Goal: Find specific page/section: Find specific page/section

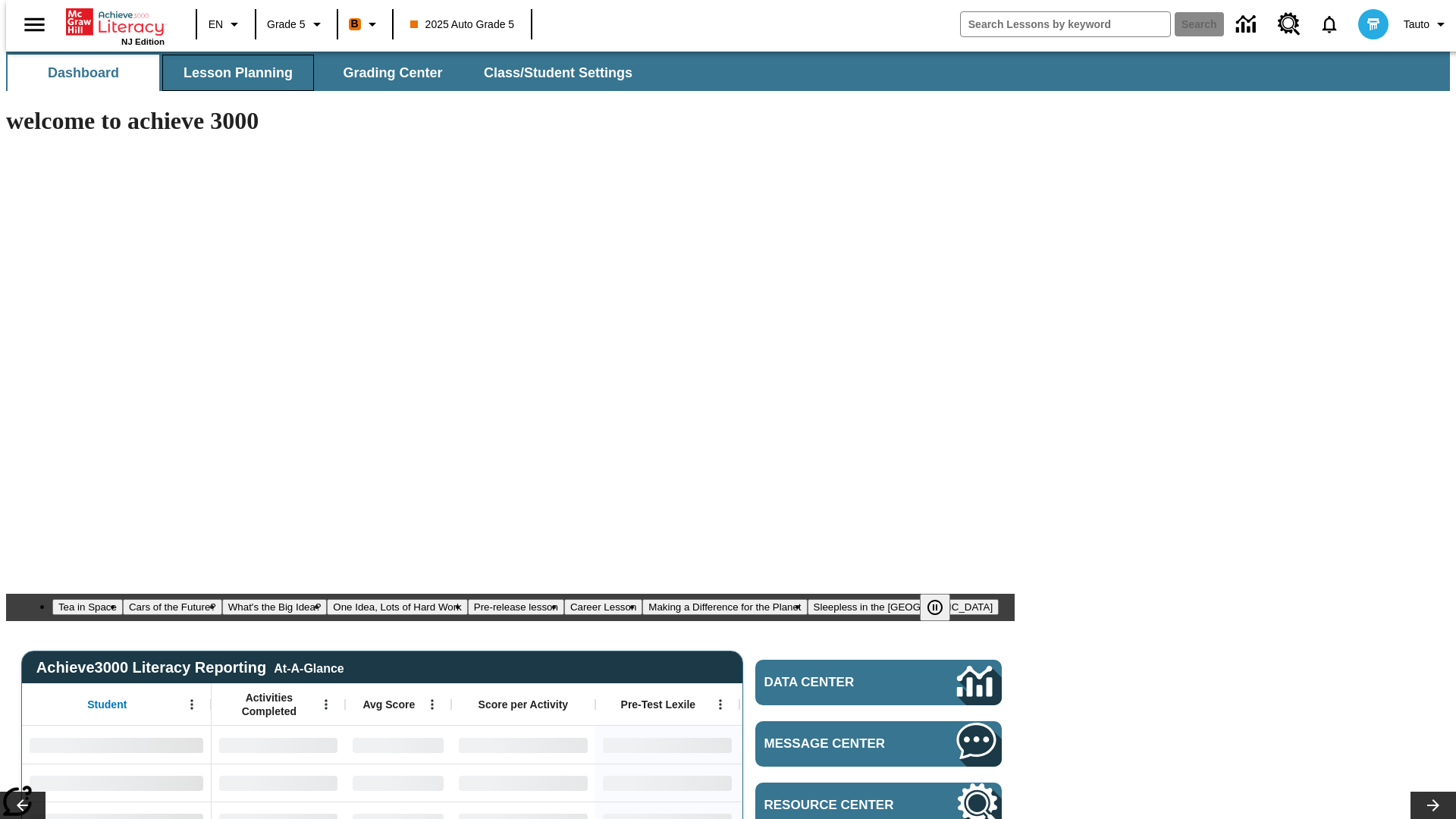
click at [232, 73] on span "Lesson Planning" at bounding box center [238, 73] width 109 height 18
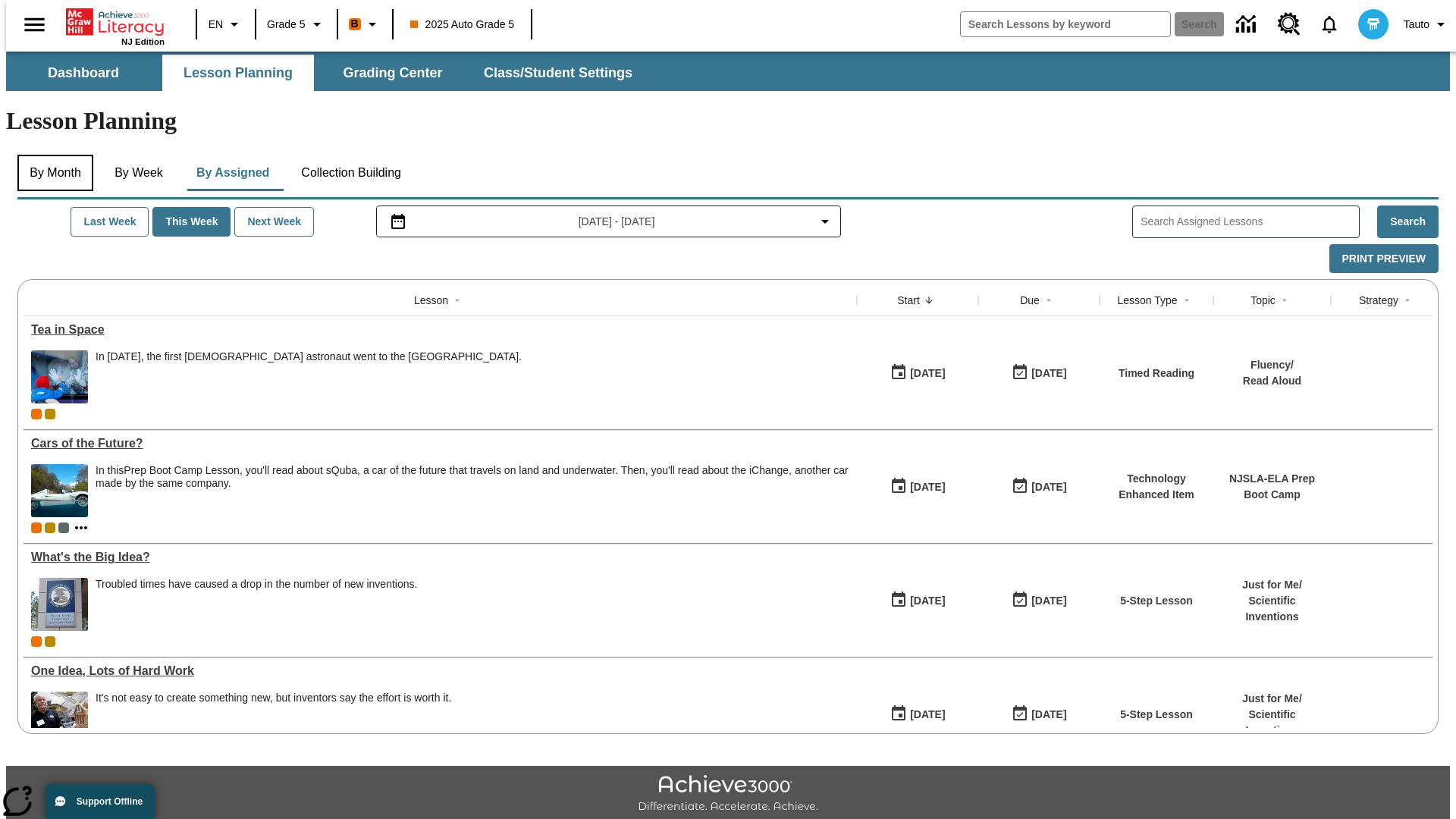
click at [51, 155] on button "By Month" at bounding box center [56, 172] width 76 height 36
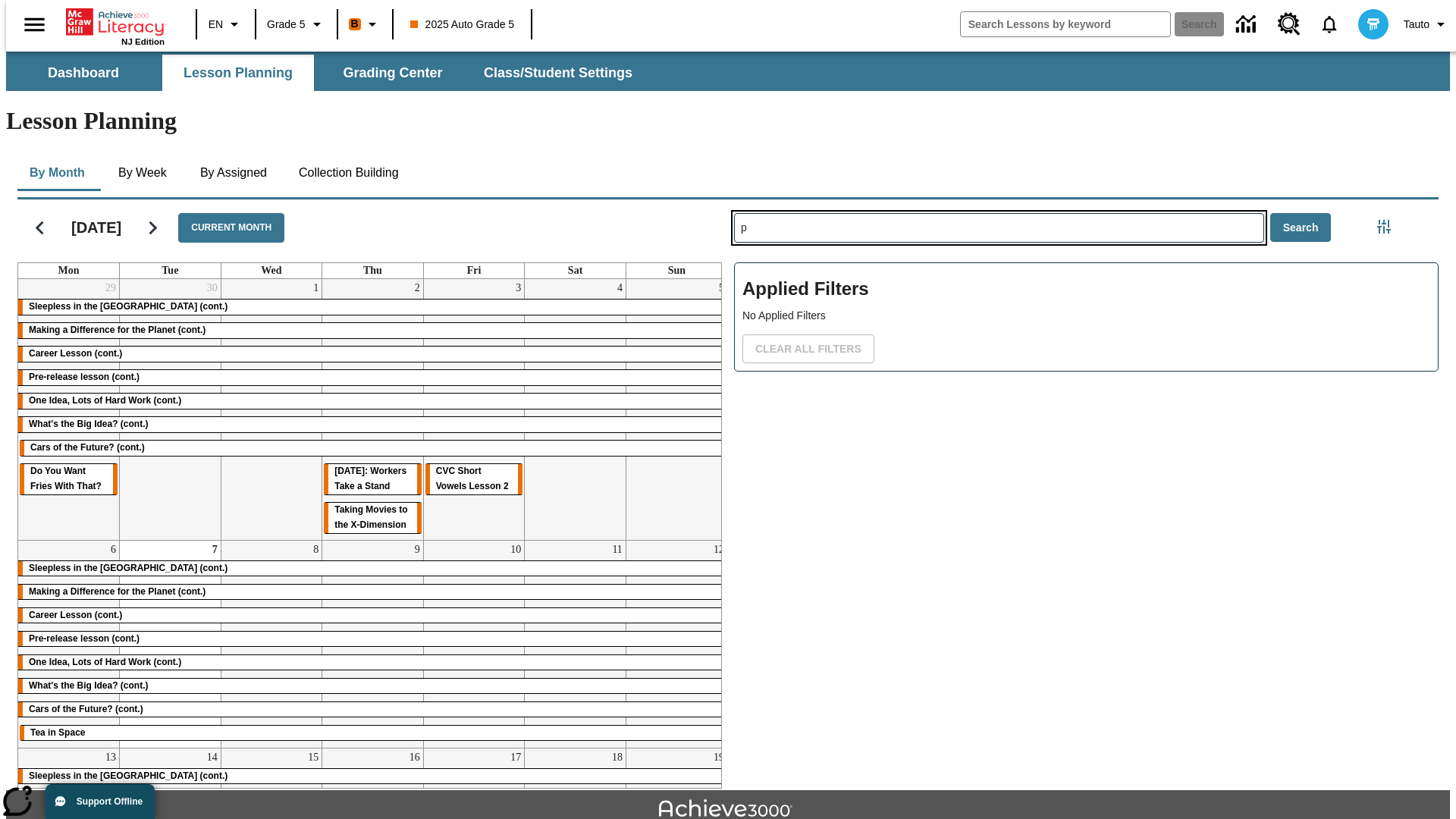
type input "p"
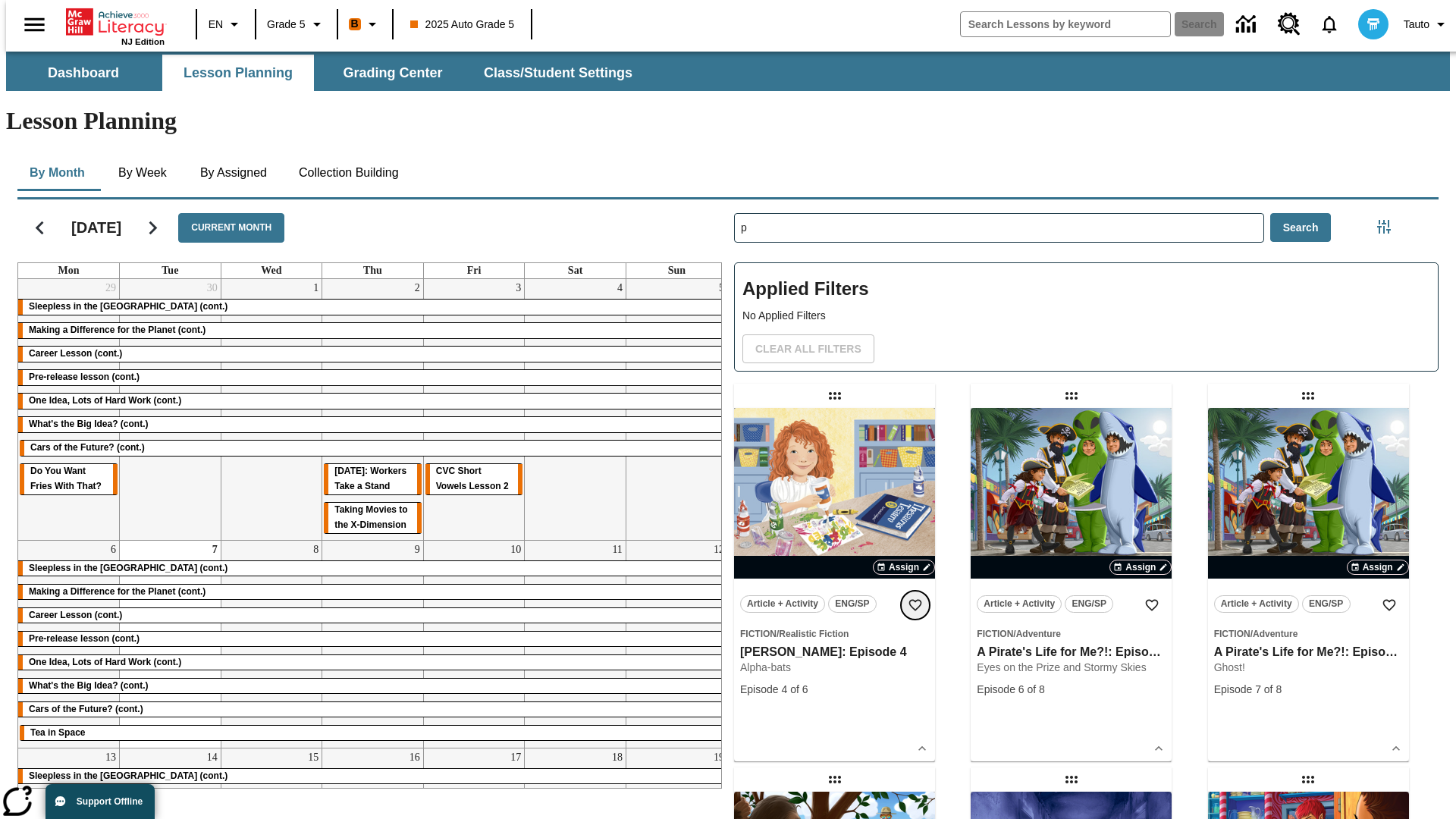
click at [915, 597] on icon "Add to Favorites" at bounding box center [915, 605] width 15 height 15
click at [109, 21] on icon "Home" at bounding box center [116, 22] width 101 height 30
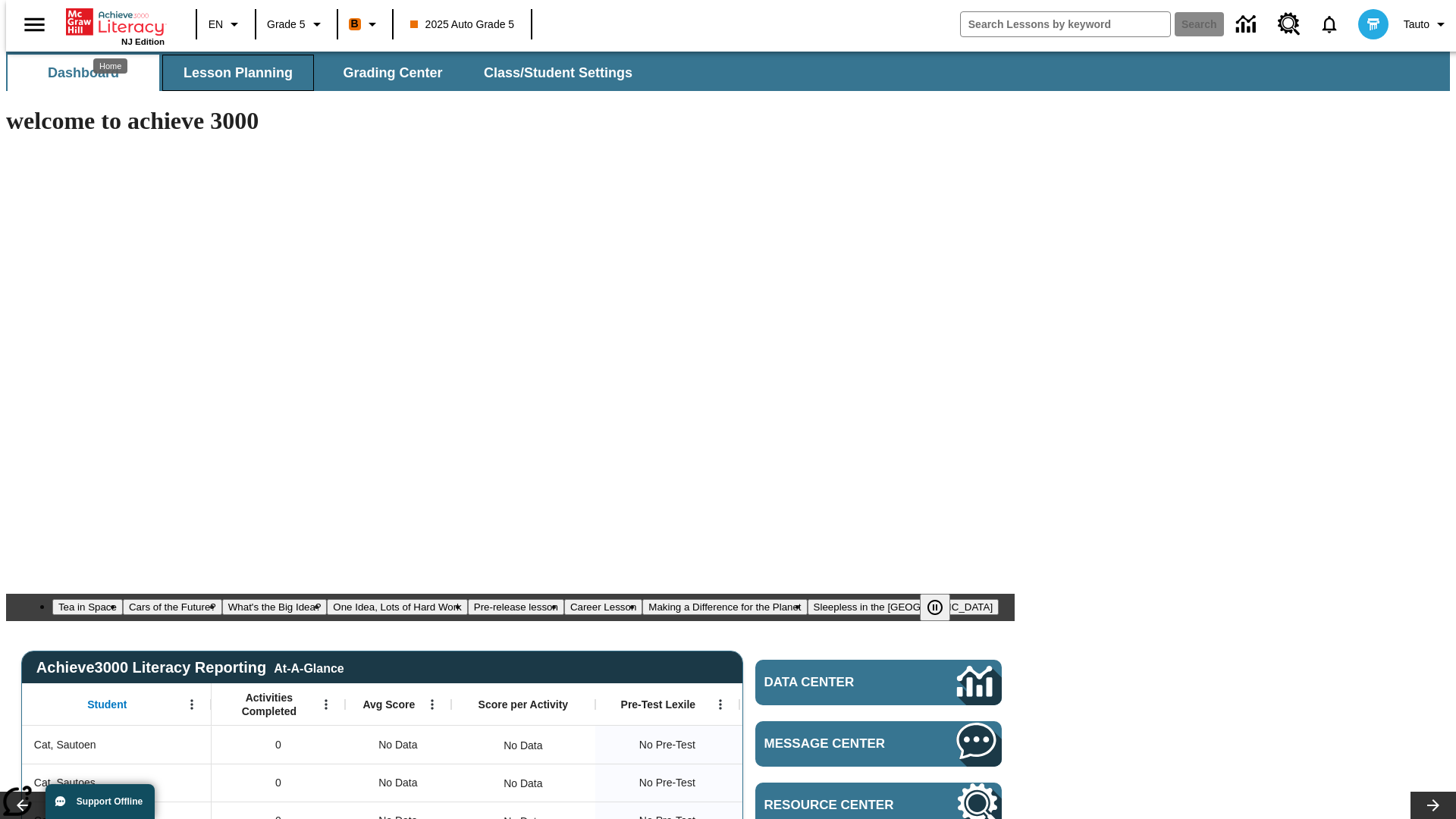
click at [232, 73] on span "Lesson Planning" at bounding box center [238, 73] width 109 height 18
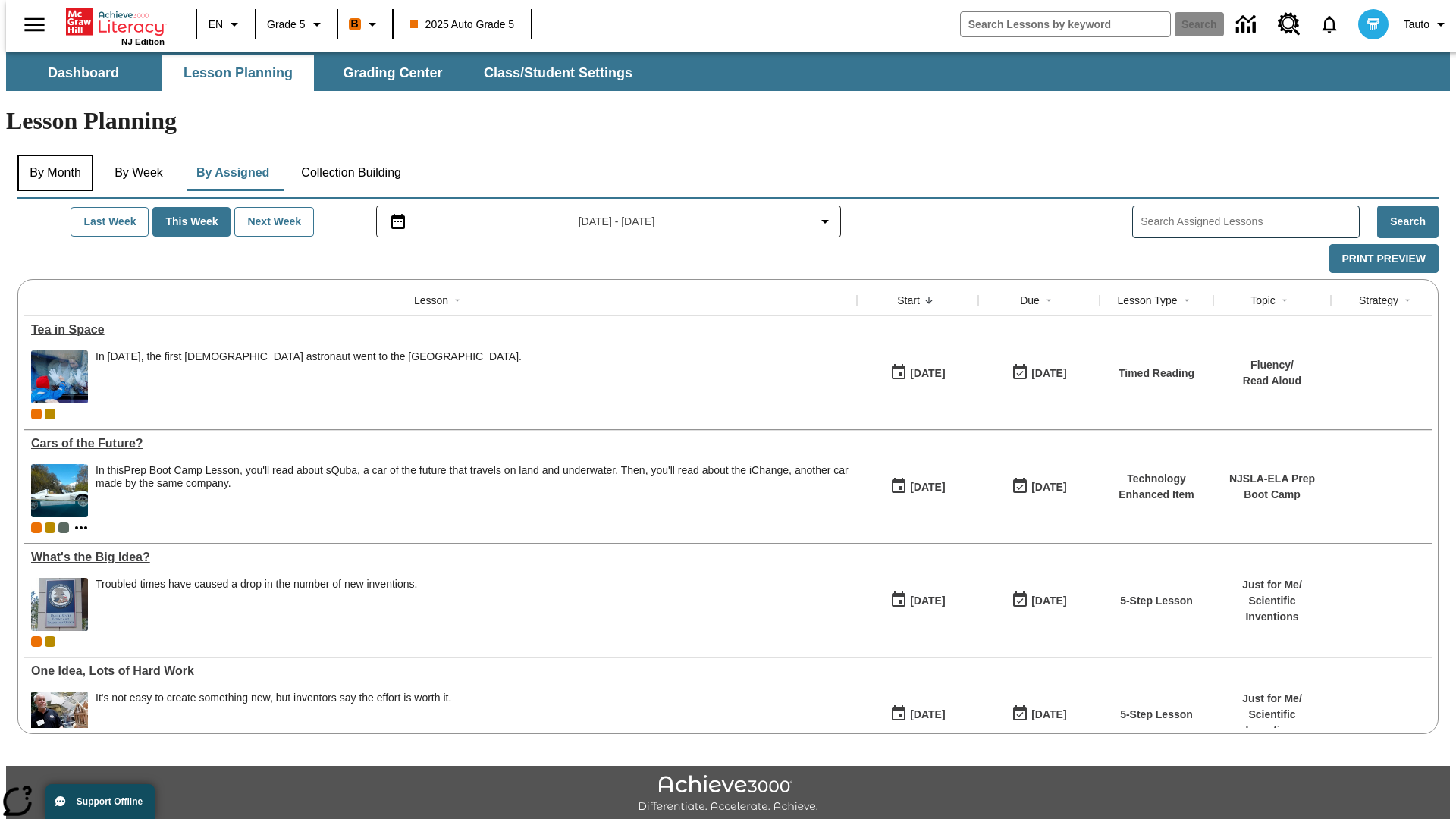
click at [51, 155] on button "By Month" at bounding box center [56, 172] width 76 height 36
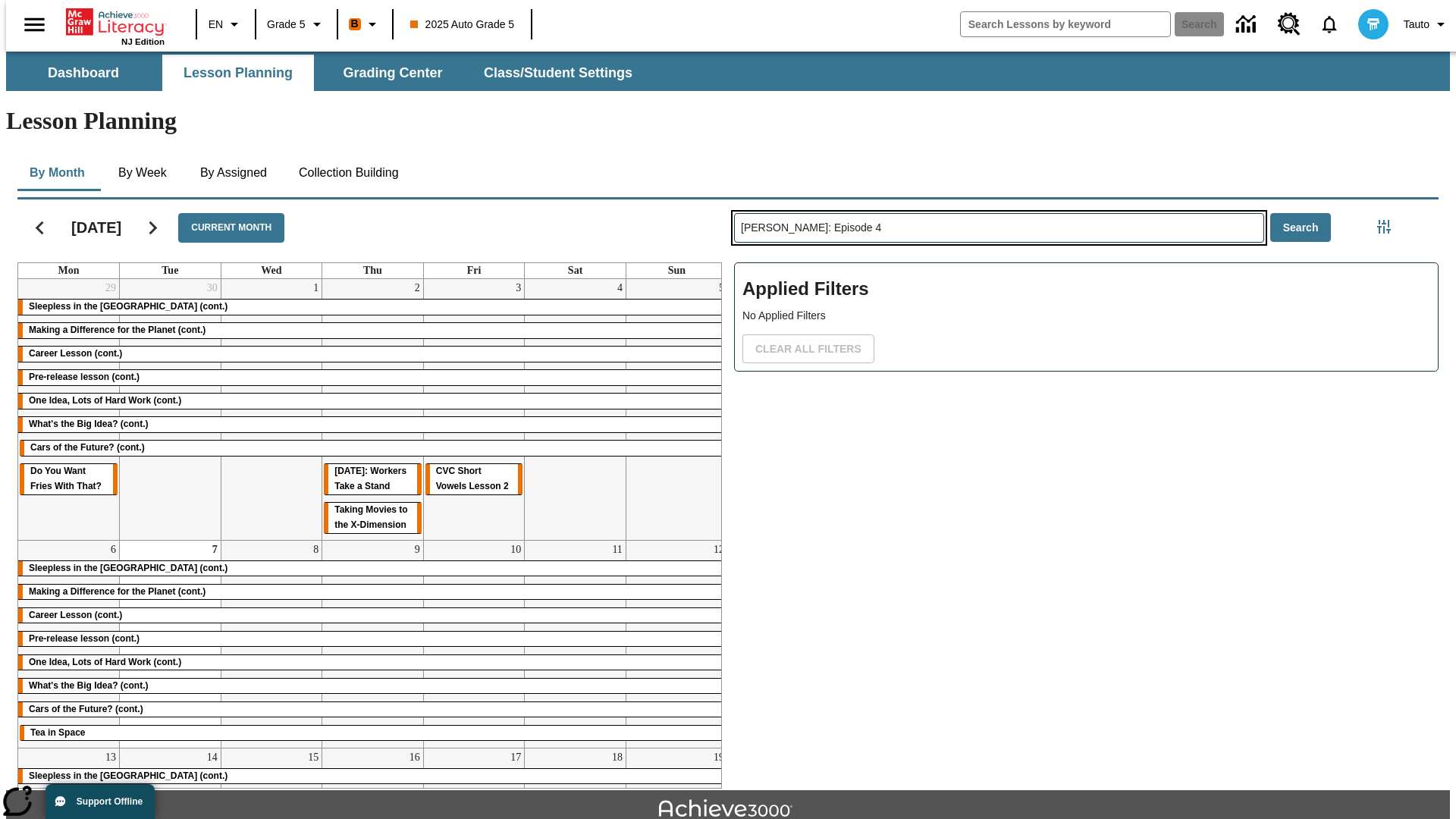
type input "[PERSON_NAME]: Episode 4"
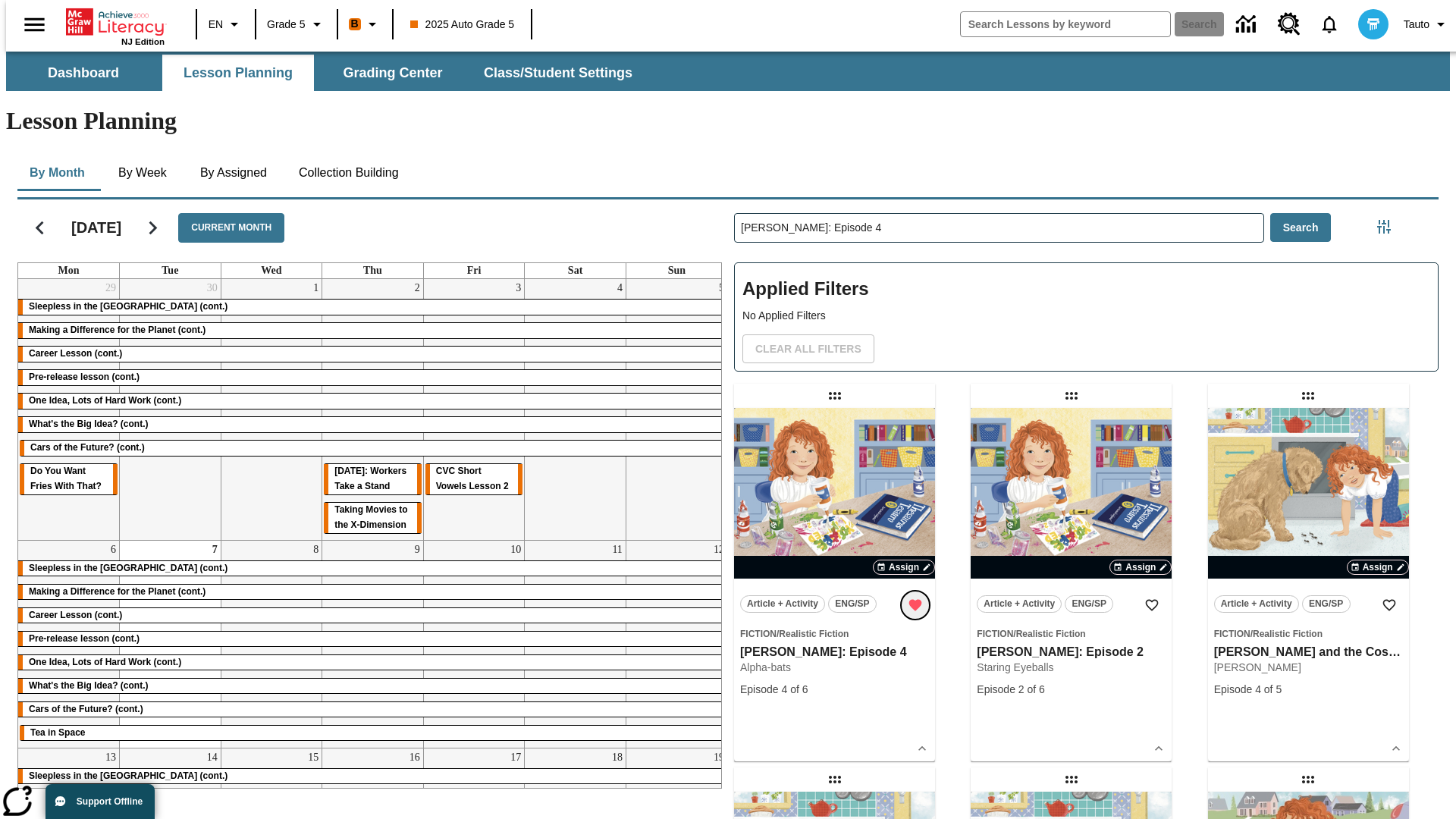
click at [915, 600] on icon "Remove from Favorites" at bounding box center [915, 605] width 13 height 12
